Goal: Navigation & Orientation: Go to known website

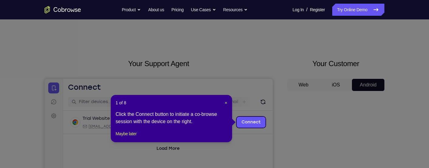
click at [405, 103] on icon at bounding box center [214, 84] width 429 height 168
click at [226, 105] on span "×" at bounding box center [226, 102] width 2 height 5
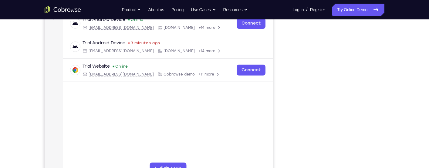
scroll to position [97, 0]
